Goal: Transaction & Acquisition: Purchase product/service

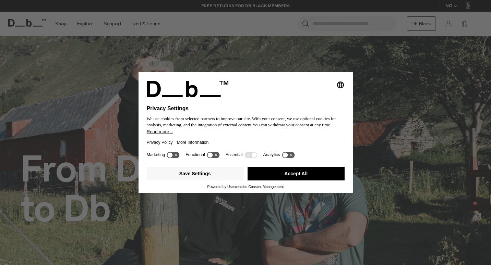
click at [314, 172] on button "Accept All" at bounding box center [295, 174] width 97 height 14
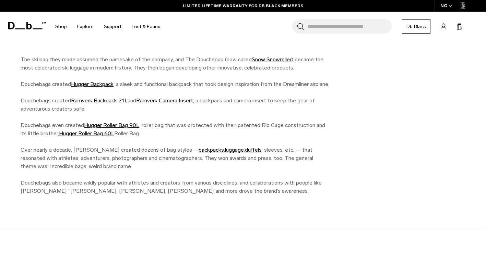
scroll to position [617, 0]
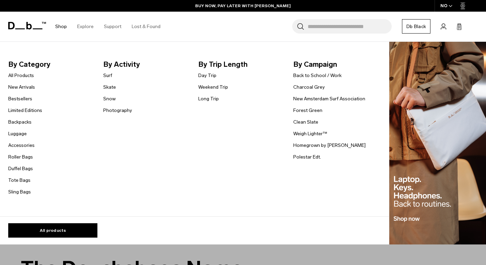
click at [65, 28] on link "Shop" at bounding box center [61, 26] width 12 height 24
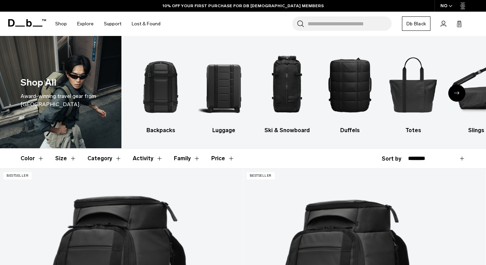
click at [106, 157] on button "Category" at bounding box center [104, 159] width 34 height 20
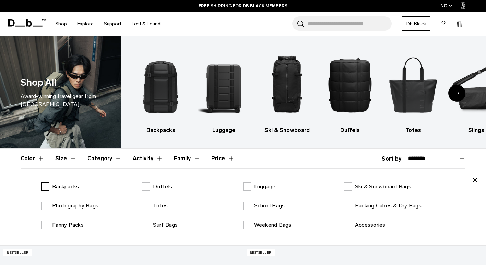
click at [52, 185] on label "Backpacks" at bounding box center [60, 187] width 38 height 8
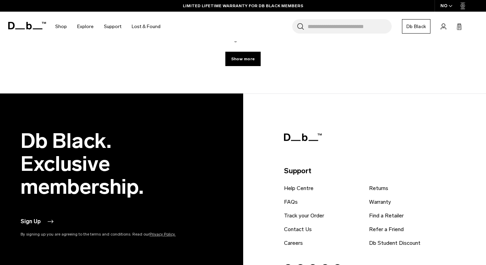
scroll to position [2124, 0]
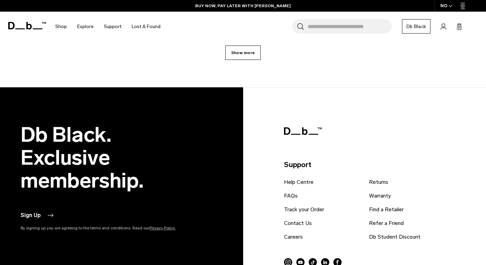
click at [250, 47] on link "Show more" at bounding box center [242, 53] width 35 height 14
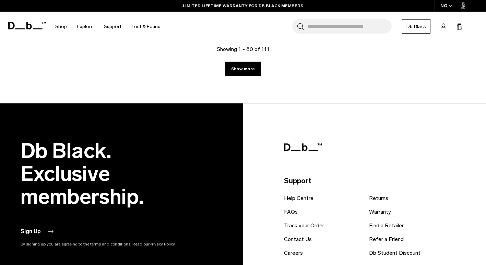
scroll to position [3898, 0]
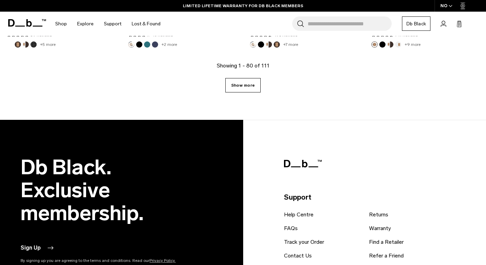
click at [255, 85] on link "Show more" at bounding box center [242, 85] width 35 height 14
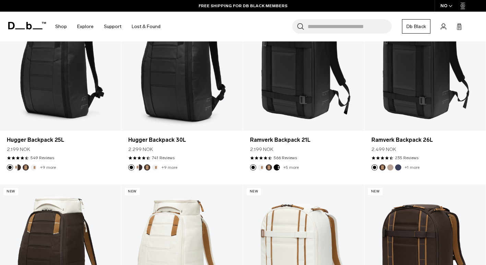
scroll to position [334, 0]
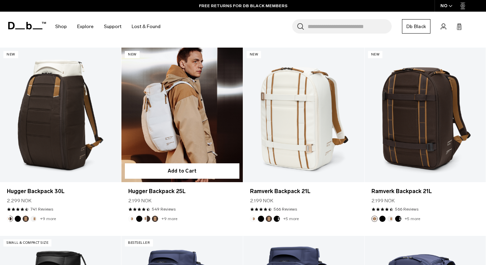
click at [214, 132] on link "Hugger Backpack 25L" at bounding box center [181, 115] width 121 height 135
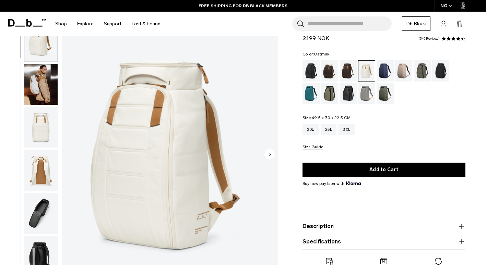
scroll to position [34, 0]
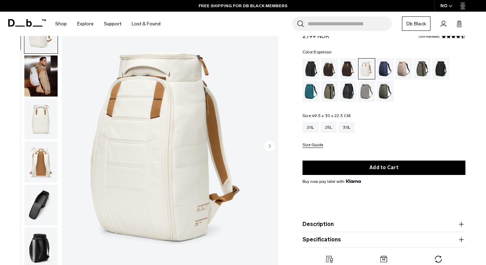
click at [347, 69] on div "Espresso" at bounding box center [347, 68] width 17 height 21
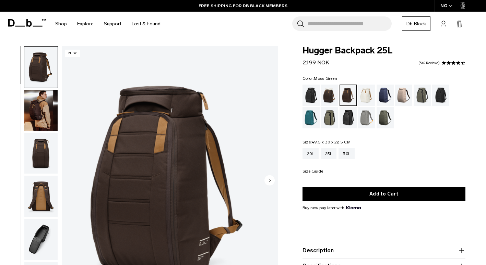
click at [388, 120] on div "Moss Green" at bounding box center [384, 117] width 17 height 21
